Goal: Find specific page/section: Find specific page/section

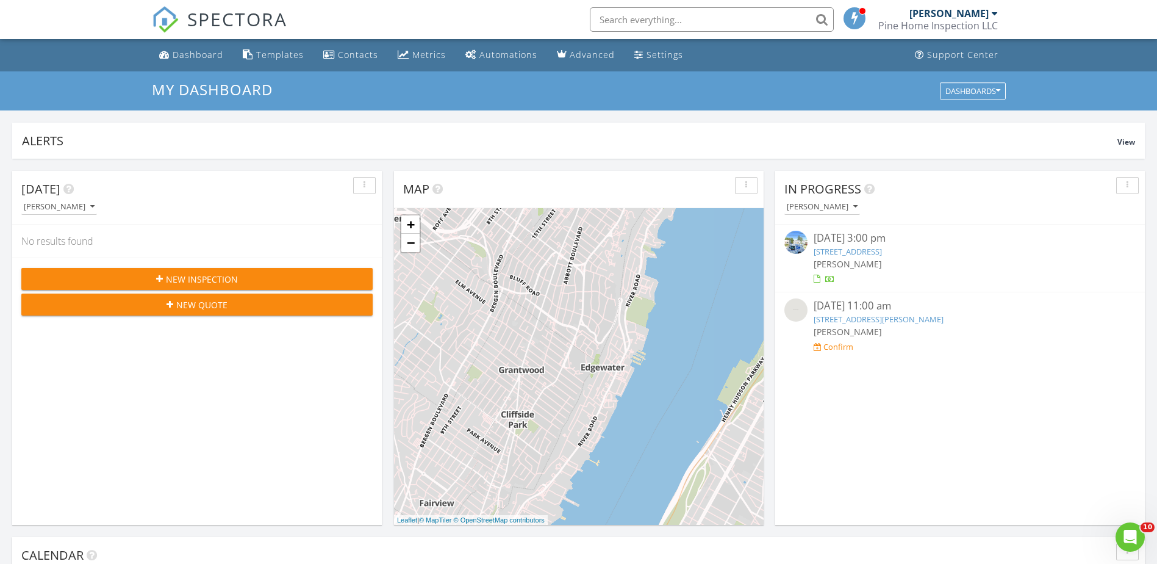
scroll to position [1129, 1176]
click at [660, 54] on div "Settings" at bounding box center [664, 55] width 37 height 12
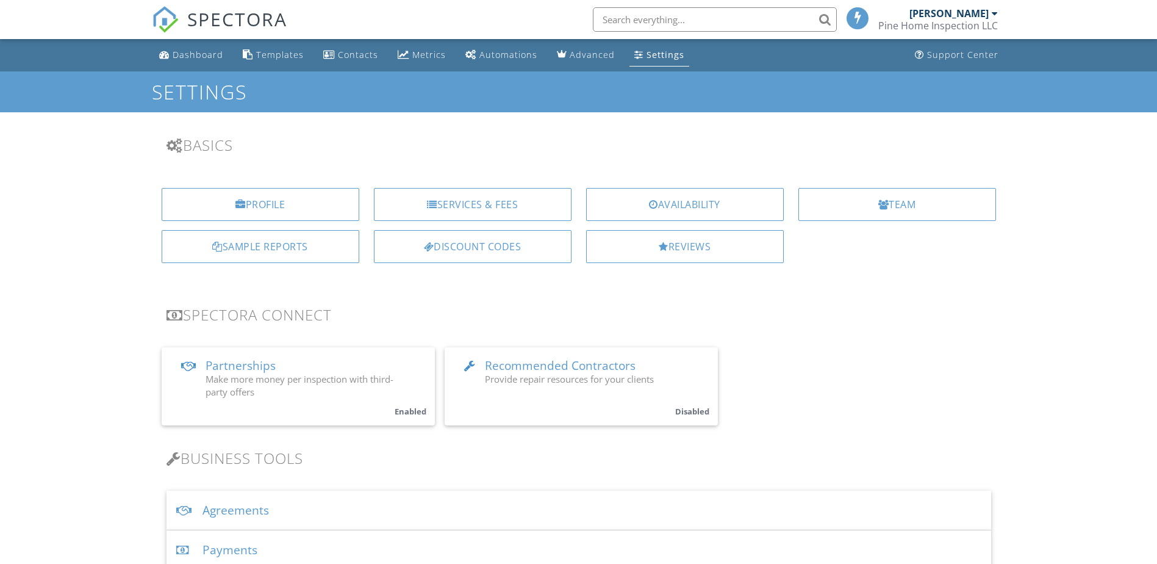
click at [298, 245] on div "Sample Reports" at bounding box center [261, 246] width 198 height 33
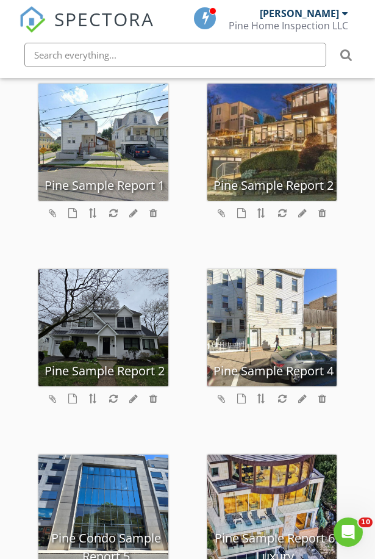
scroll to position [305, 0]
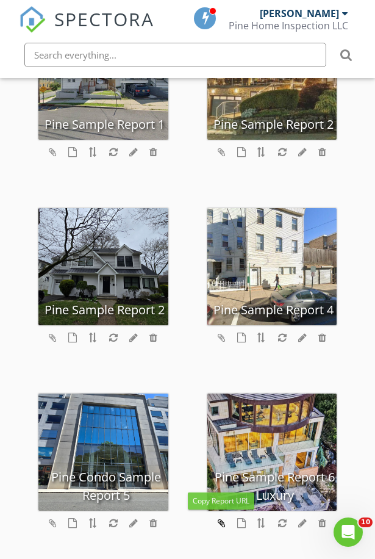
click at [224, 523] on icon at bounding box center [222, 523] width 8 height 10
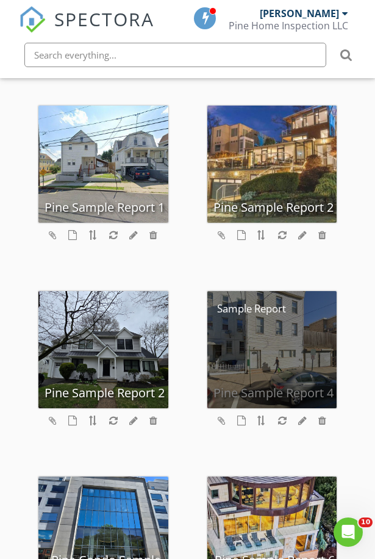
scroll to position [244, 0]
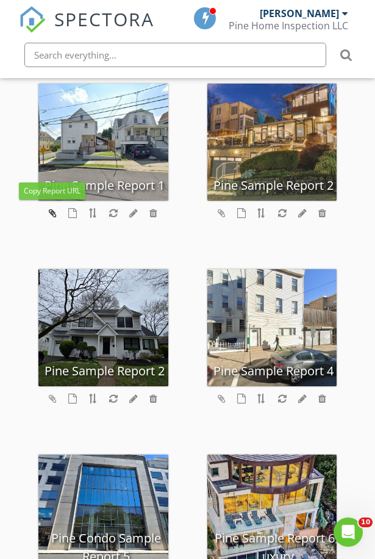
click at [52, 215] on icon at bounding box center [53, 213] width 8 height 10
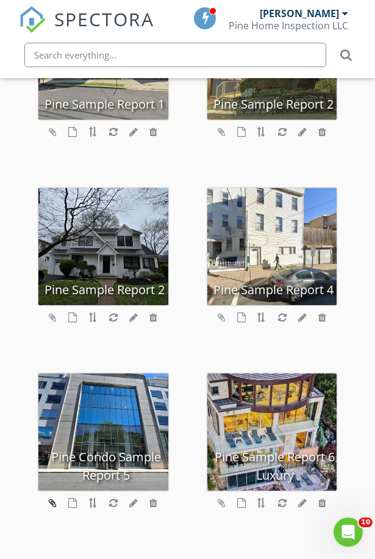
click at [55, 501] on icon at bounding box center [53, 503] width 8 height 10
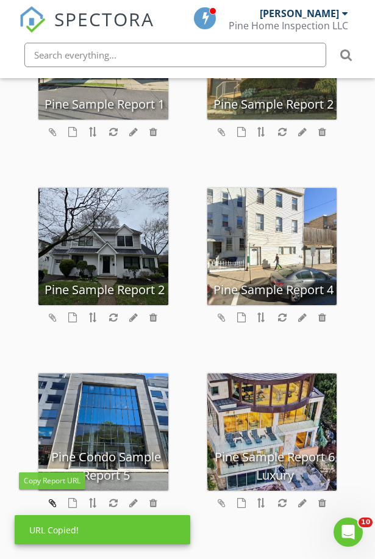
click at [55, 501] on icon at bounding box center [53, 503] width 8 height 10
